Goal: Complete application form: Complete application form

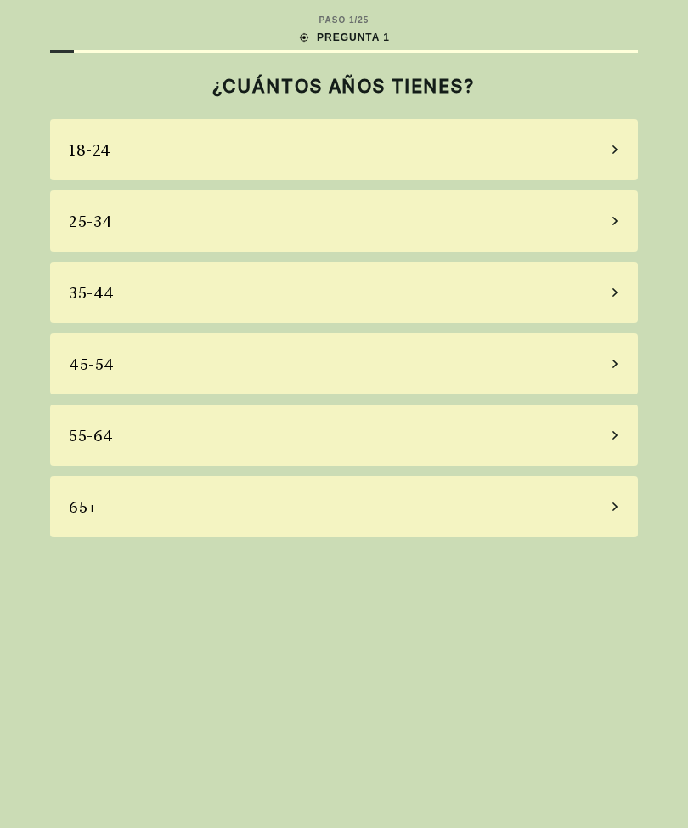
click at [119, 513] on div "65+" at bounding box center [344, 506] width 588 height 61
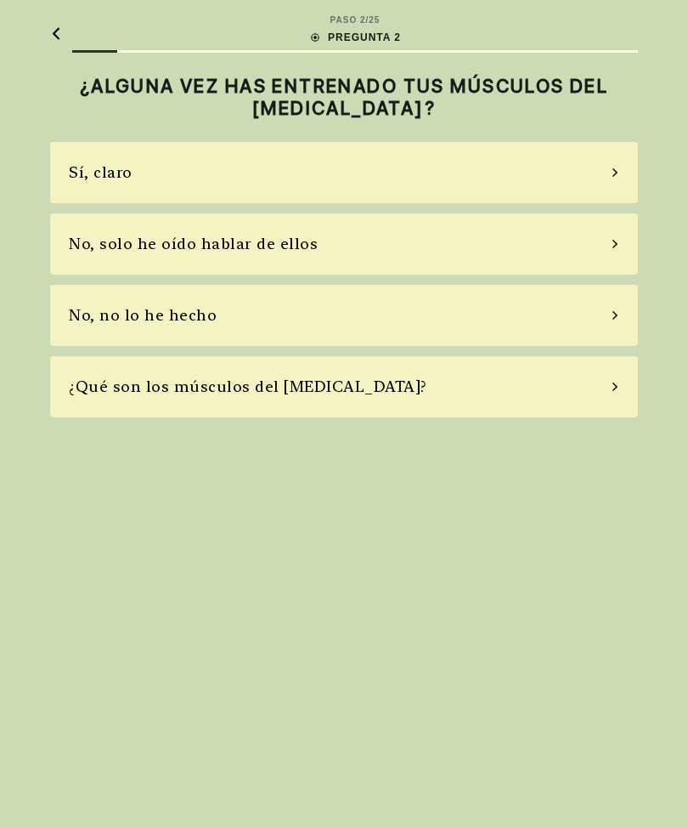
click at [105, 396] on div "¿Qué son los músculos del [MEDICAL_DATA]?" at bounding box center [248, 386] width 359 height 23
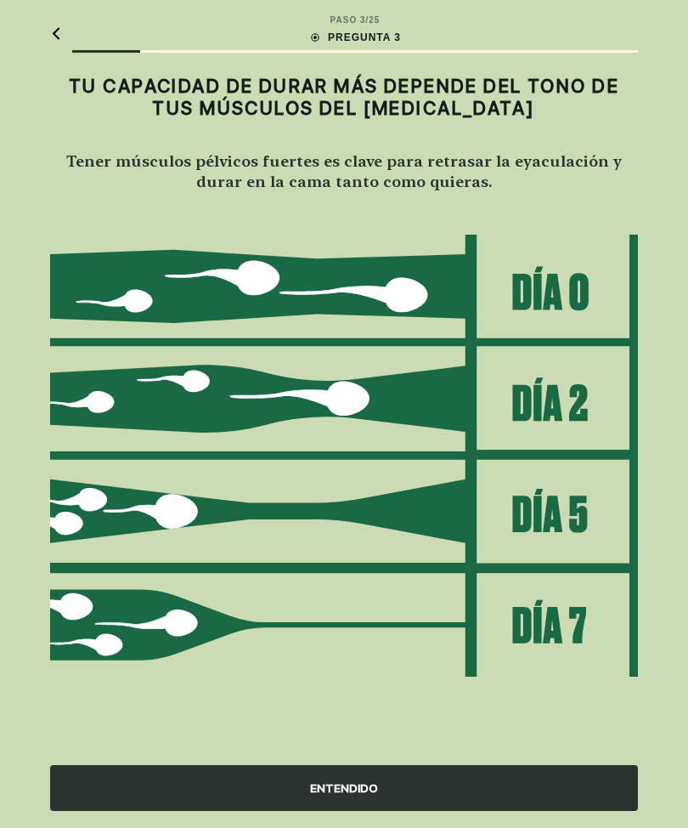
click at [402, 788] on div "ENTENDIDO" at bounding box center [344, 788] width 588 height 46
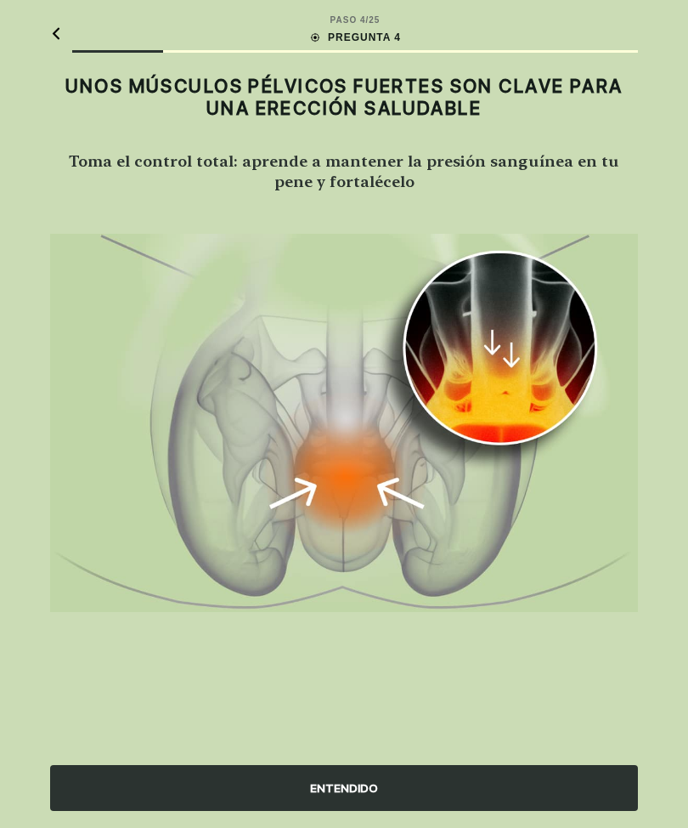
click at [386, 788] on div "ENTENDIDO" at bounding box center [344, 788] width 588 height 46
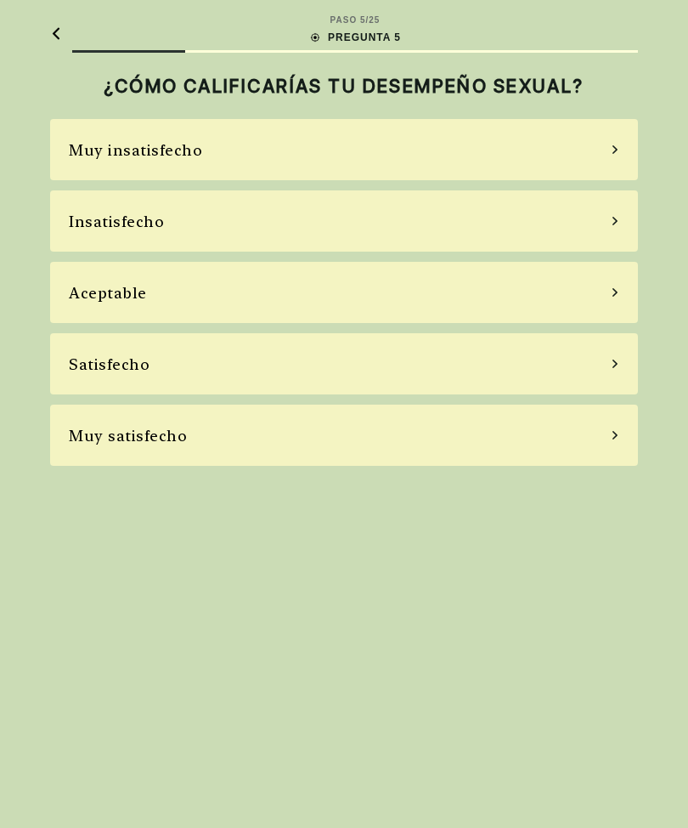
click at [120, 452] on div "Muy satisfecho" at bounding box center [344, 434] width 588 height 61
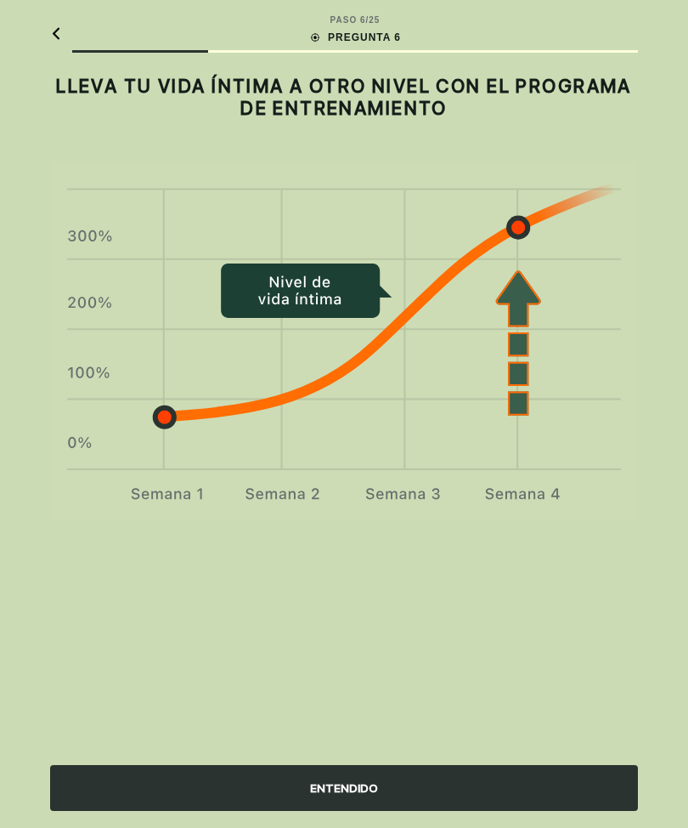
click at [386, 793] on div "ENTENDIDO" at bounding box center [344, 788] width 588 height 46
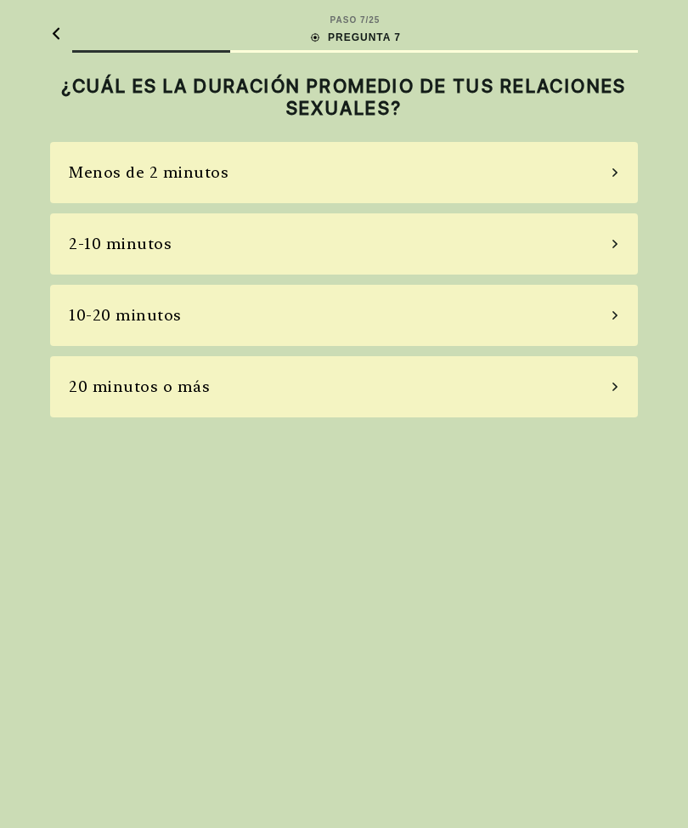
click at [86, 330] on div "10-20 minutos" at bounding box center [344, 315] width 588 height 61
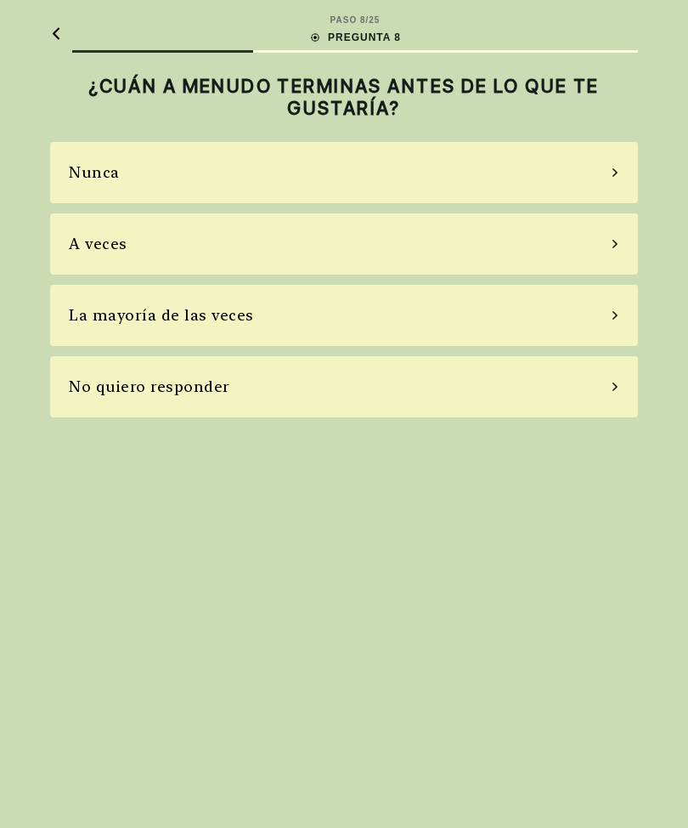
click at [88, 187] on div "Nunca" at bounding box center [344, 172] width 588 height 61
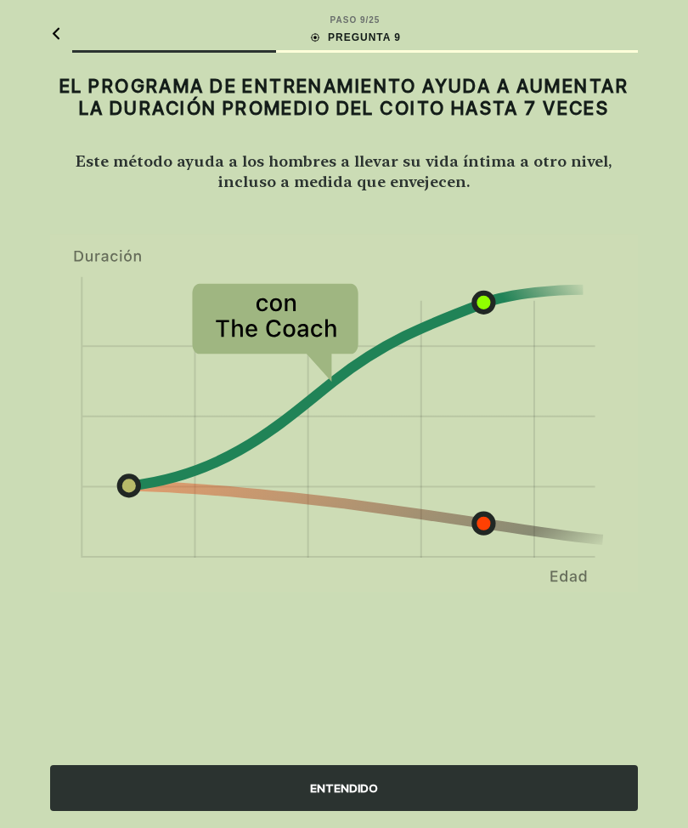
click at [400, 788] on div "ENTENDIDO" at bounding box center [344, 788] width 588 height 46
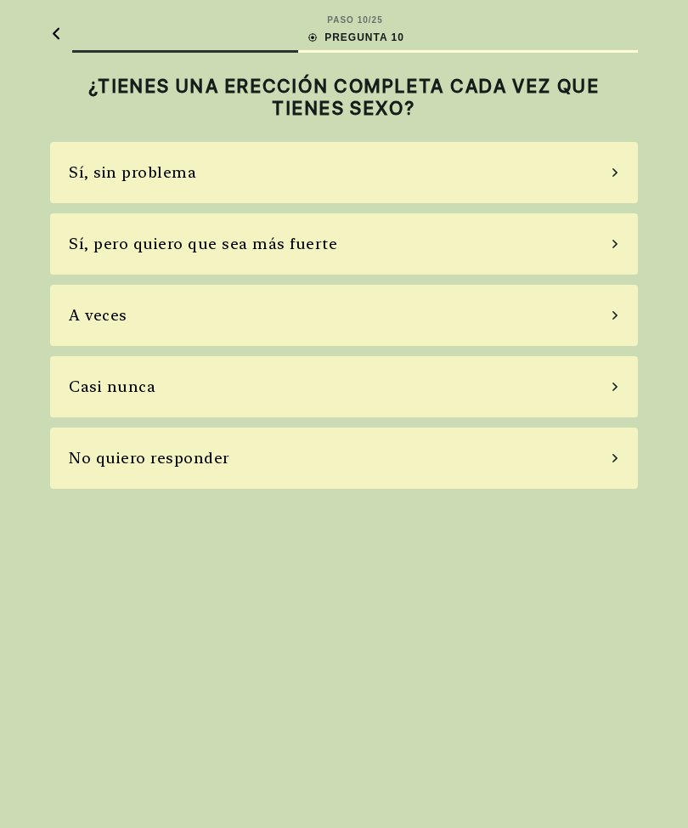
click at [104, 259] on div "Sí, pero quiero que sea más fuerte" at bounding box center [344, 243] width 588 height 61
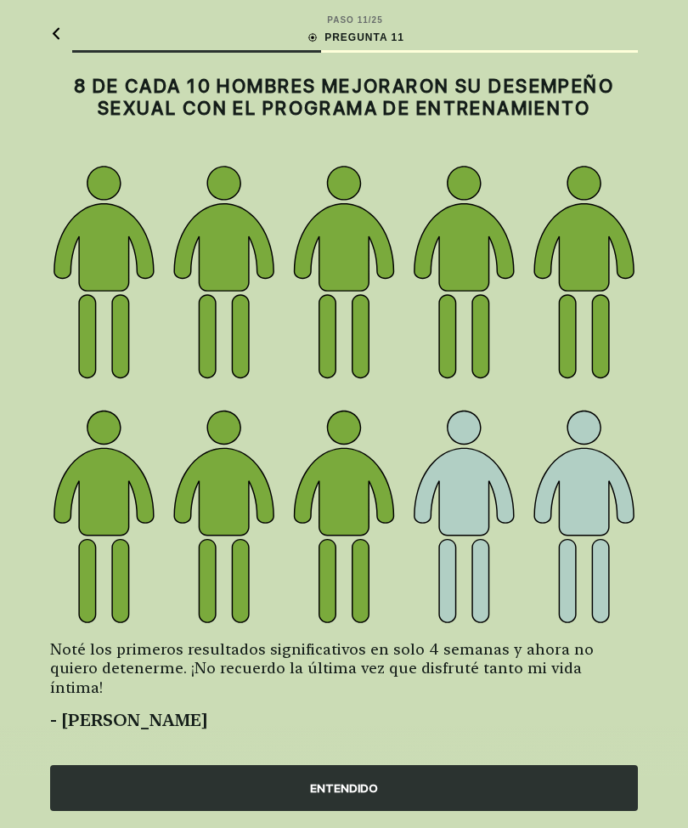
click at [426, 793] on div "ENTENDIDO" at bounding box center [344, 788] width 588 height 46
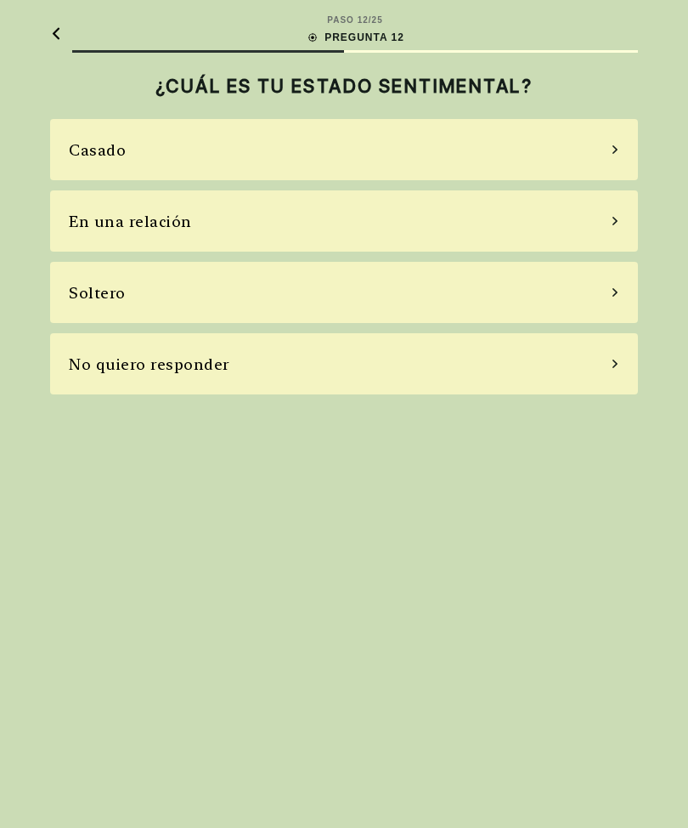
click at [96, 239] on div "En una relación" at bounding box center [344, 220] width 588 height 61
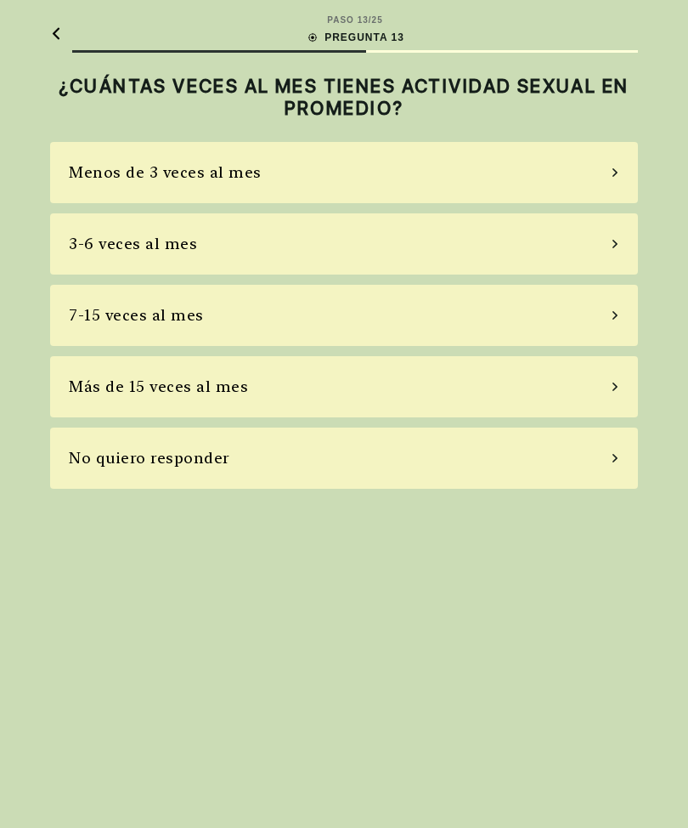
click at [93, 260] on div "3-6 veces al mes" at bounding box center [344, 243] width 588 height 61
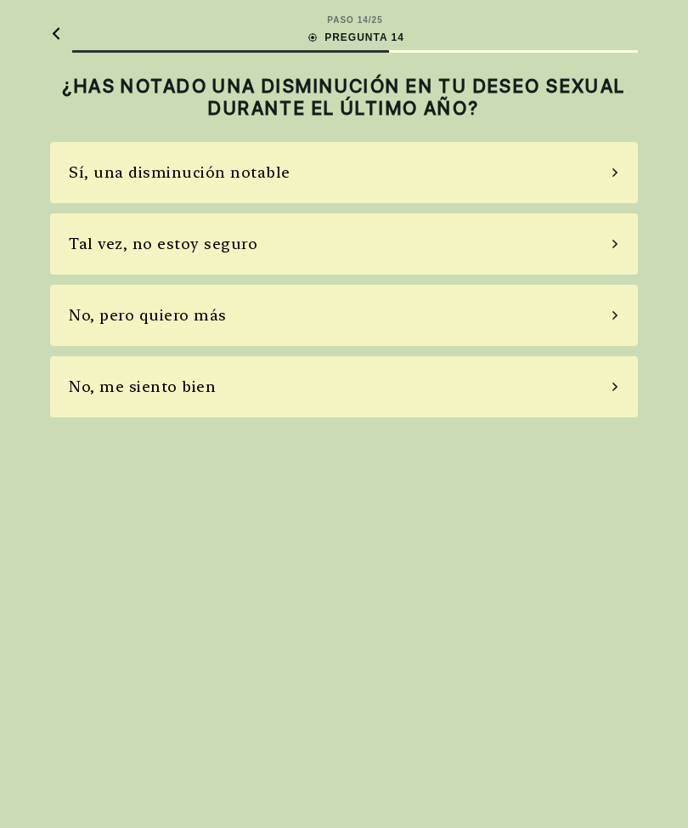
click at [93, 321] on div "No, pero quiero más" at bounding box center [148, 314] width 158 height 23
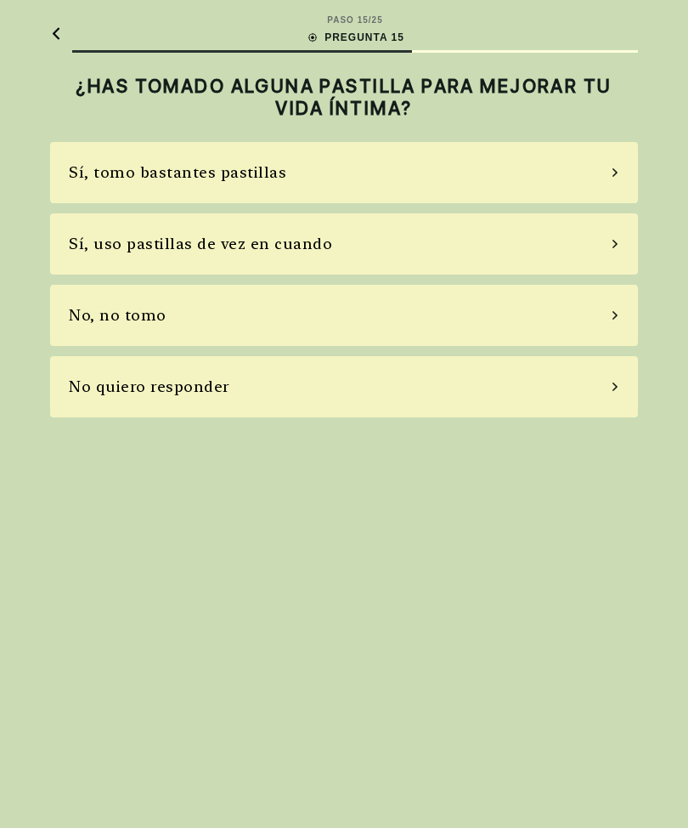
click at [95, 324] on div "No, no tomo" at bounding box center [118, 314] width 98 height 23
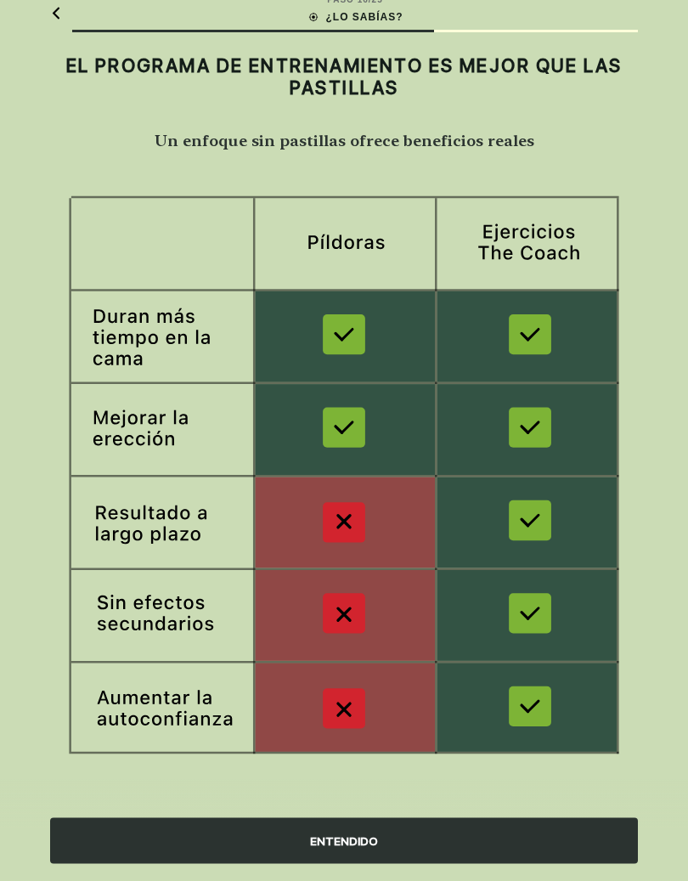
scroll to position [20, 0]
click at [402, 827] on div "ENTENDIDO" at bounding box center [344, 841] width 588 height 46
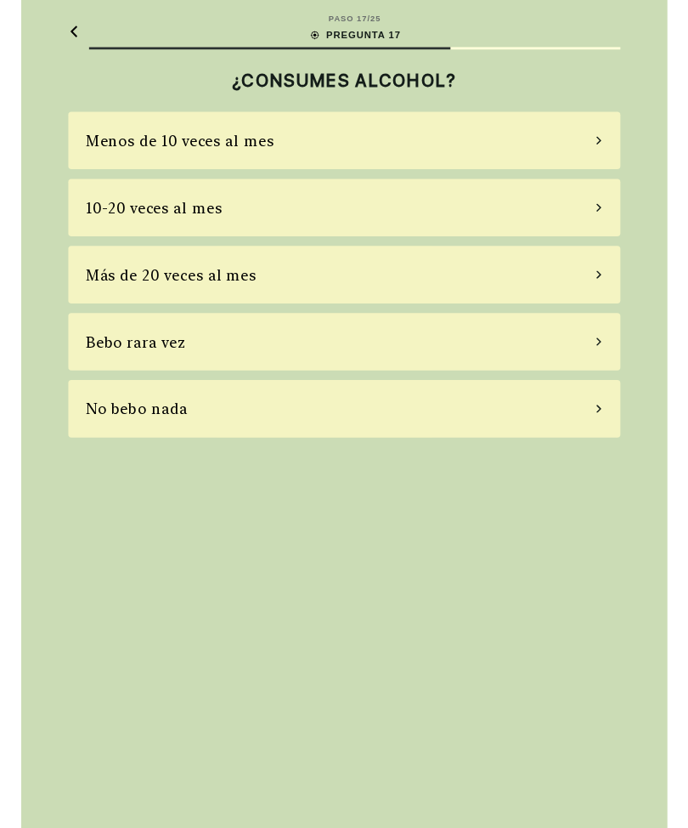
scroll to position [0, 0]
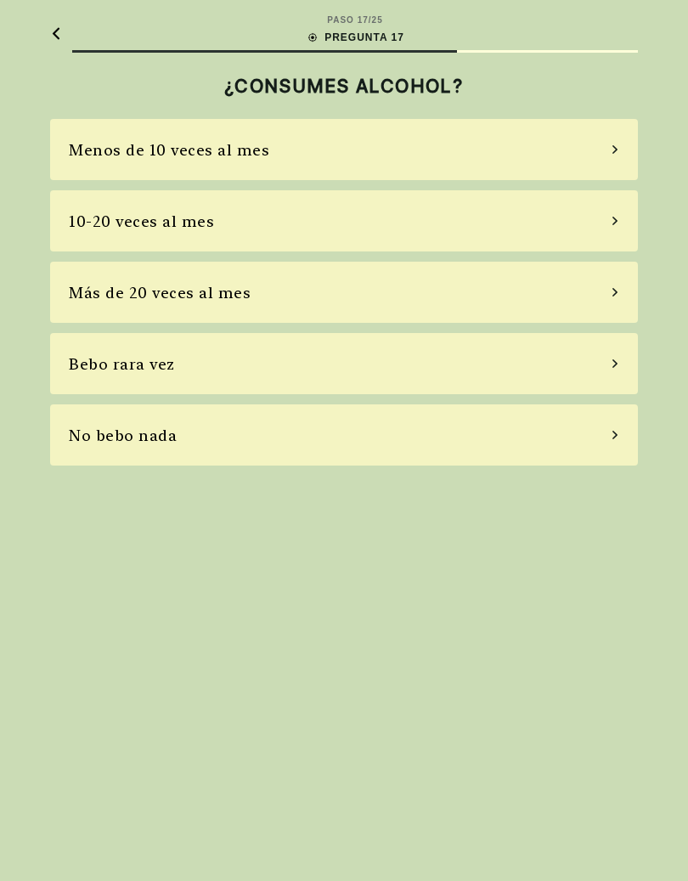
click at [99, 434] on div "No bebo nada" at bounding box center [123, 435] width 108 height 23
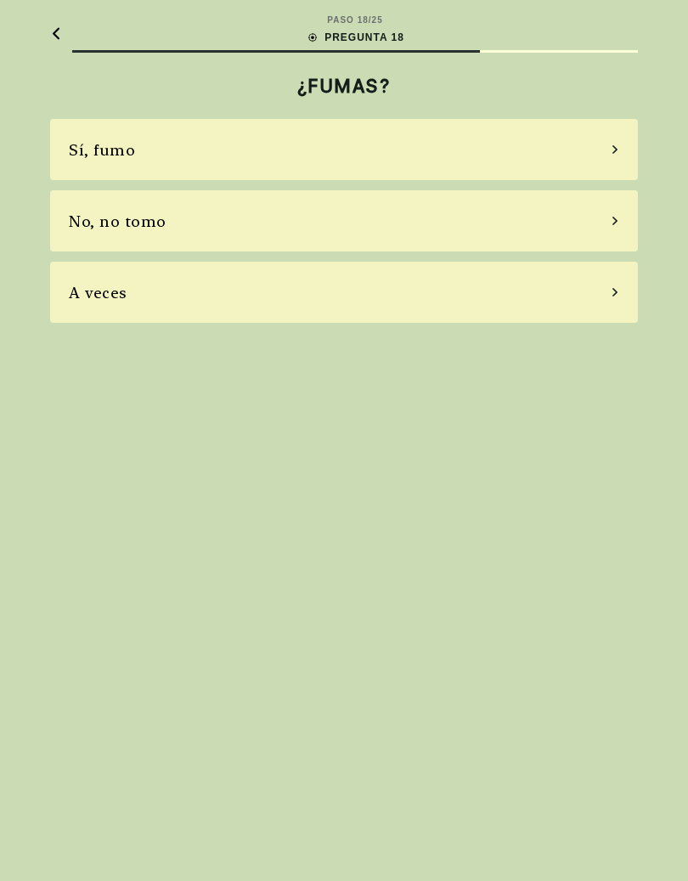
click at [84, 227] on div "No, no tomo" at bounding box center [118, 221] width 98 height 23
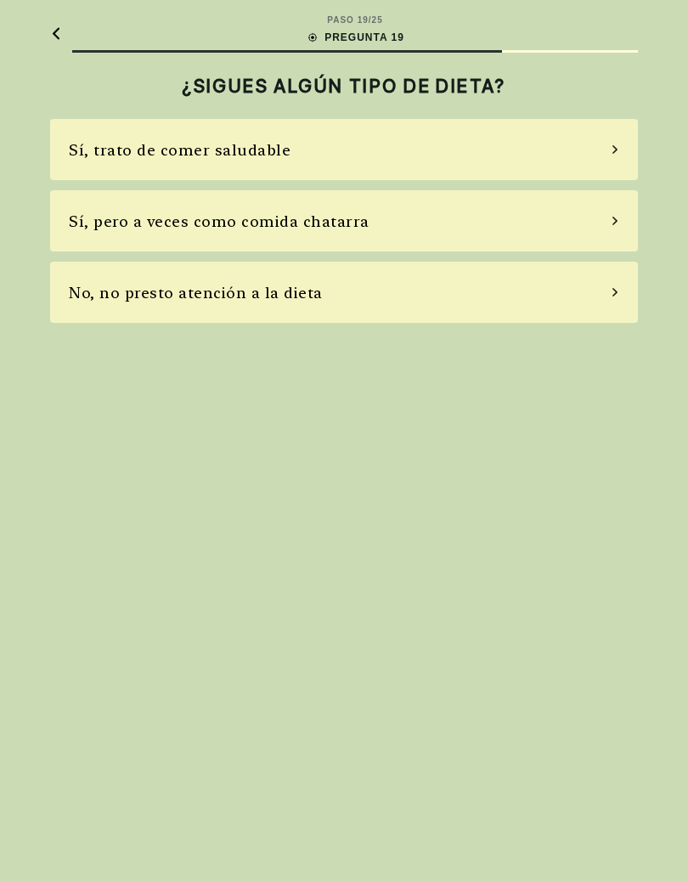
click at [88, 161] on div "Sí, trato de comer saludable" at bounding box center [180, 149] width 222 height 23
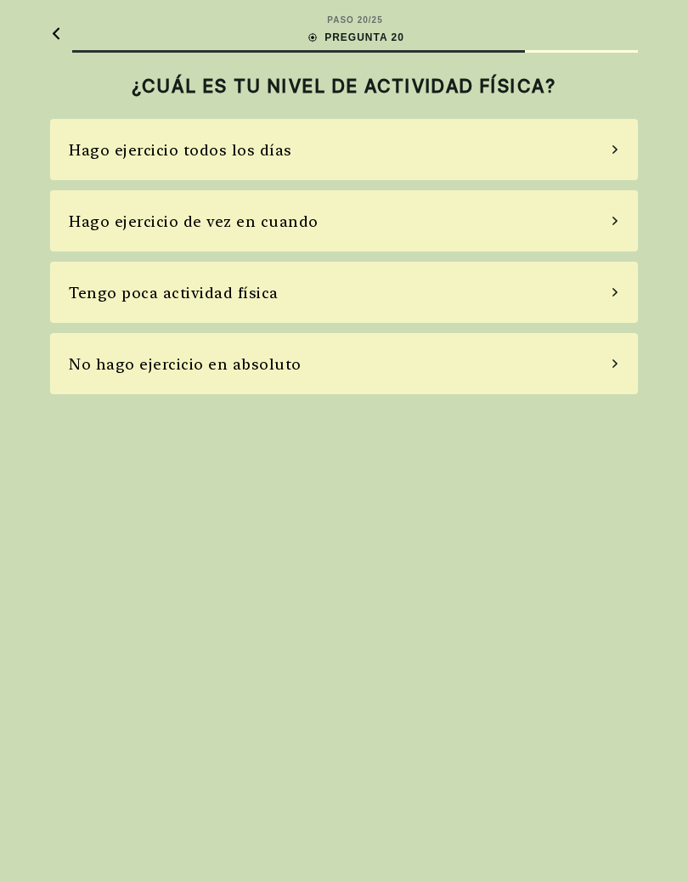
click at [93, 296] on div "Tengo poca actividad física" at bounding box center [174, 292] width 210 height 23
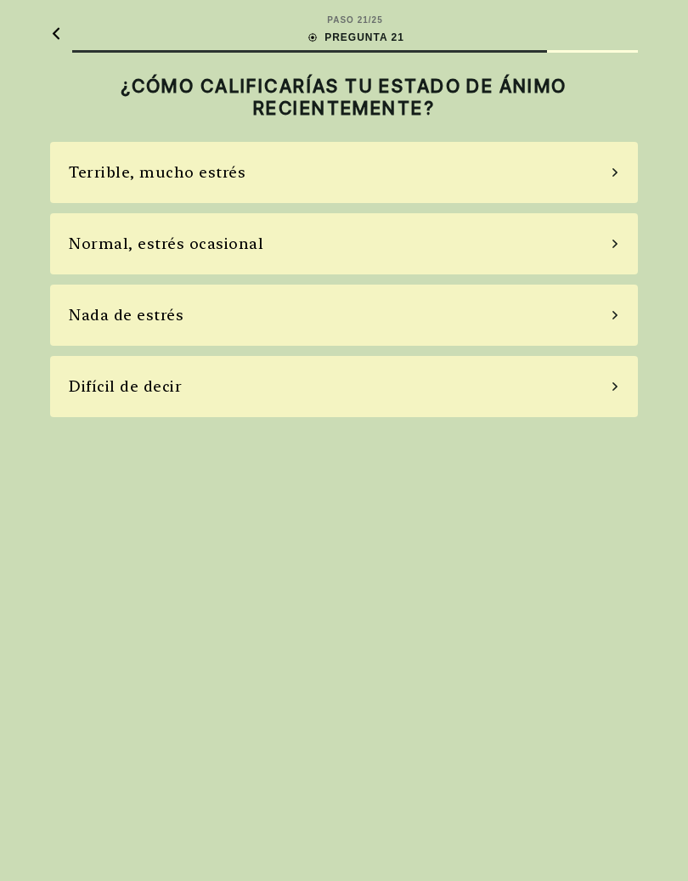
click at [85, 255] on div "Normal, estrés ocasional" at bounding box center [344, 243] width 588 height 61
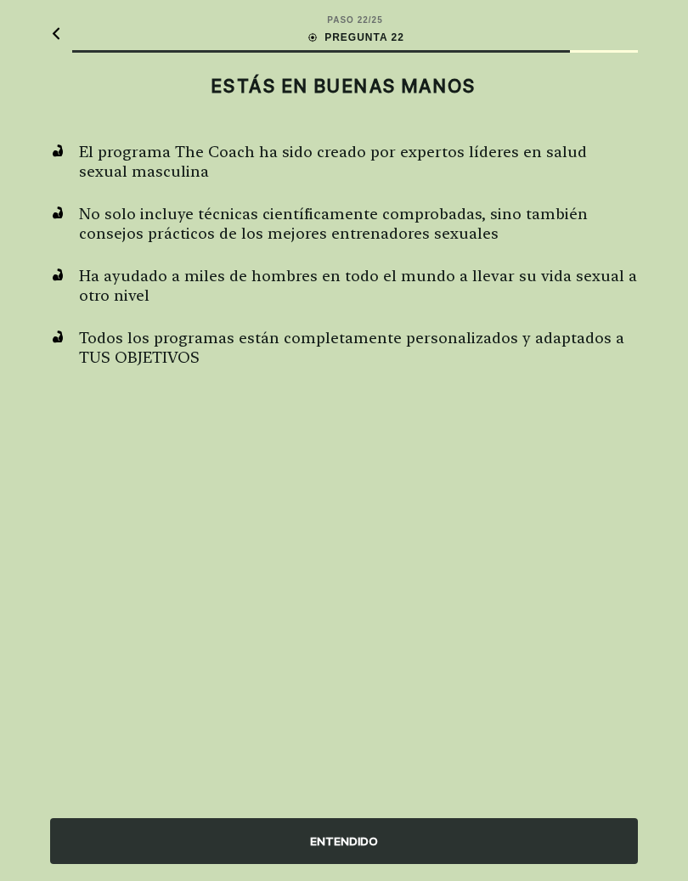
click at [399, 827] on div "ENTENDIDO" at bounding box center [344, 841] width 588 height 46
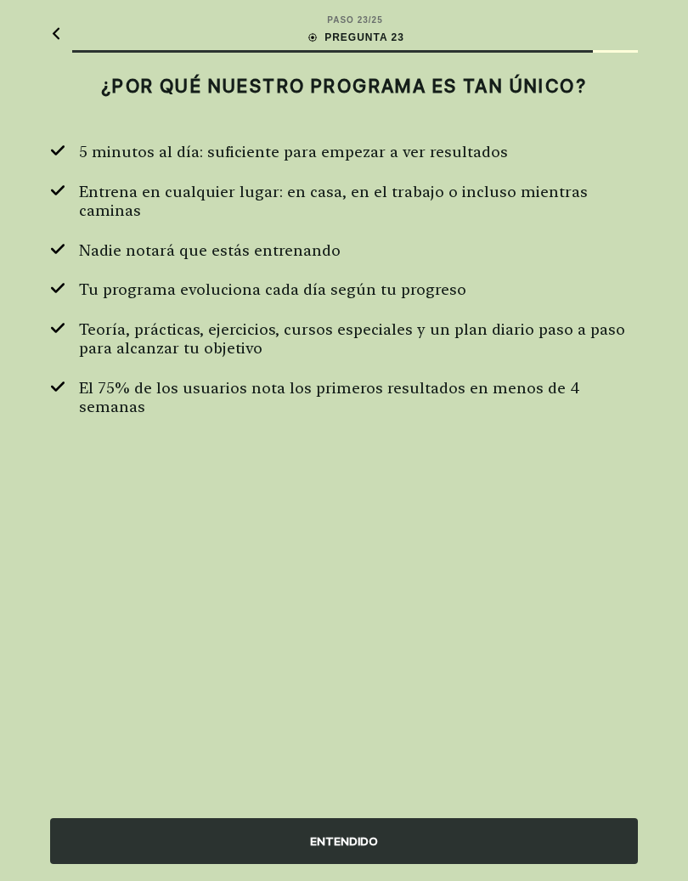
click at [409, 827] on div "ENTENDIDO" at bounding box center [344, 841] width 588 height 46
